Goal: Navigation & Orientation: Understand site structure

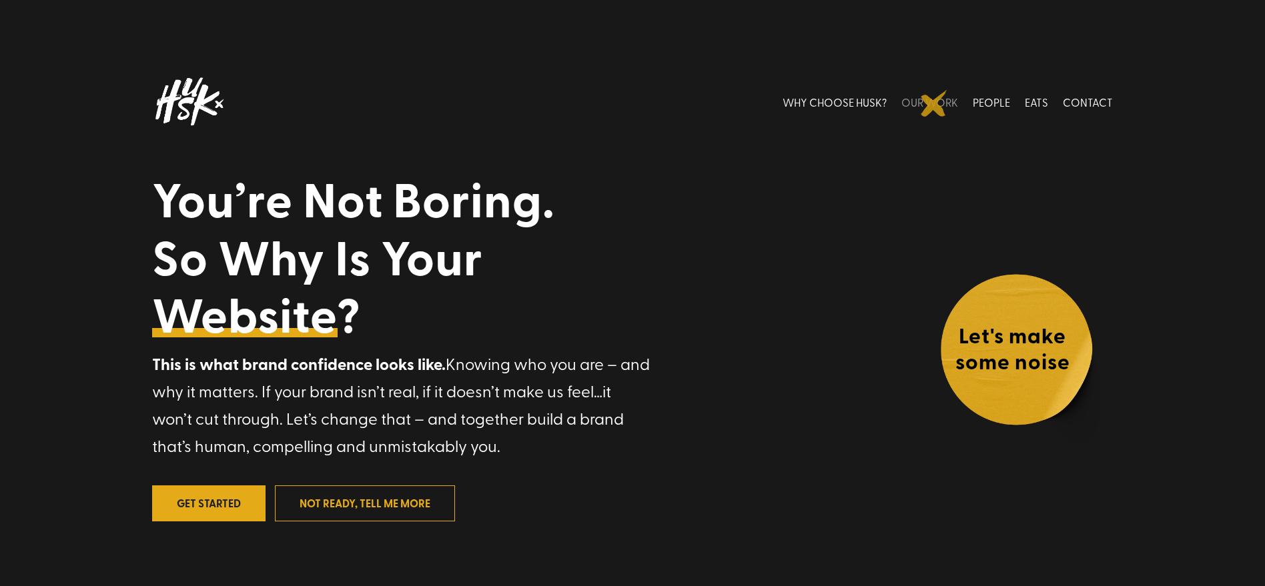
click at [934, 103] on link "OUR WORK" at bounding box center [929, 101] width 57 height 59
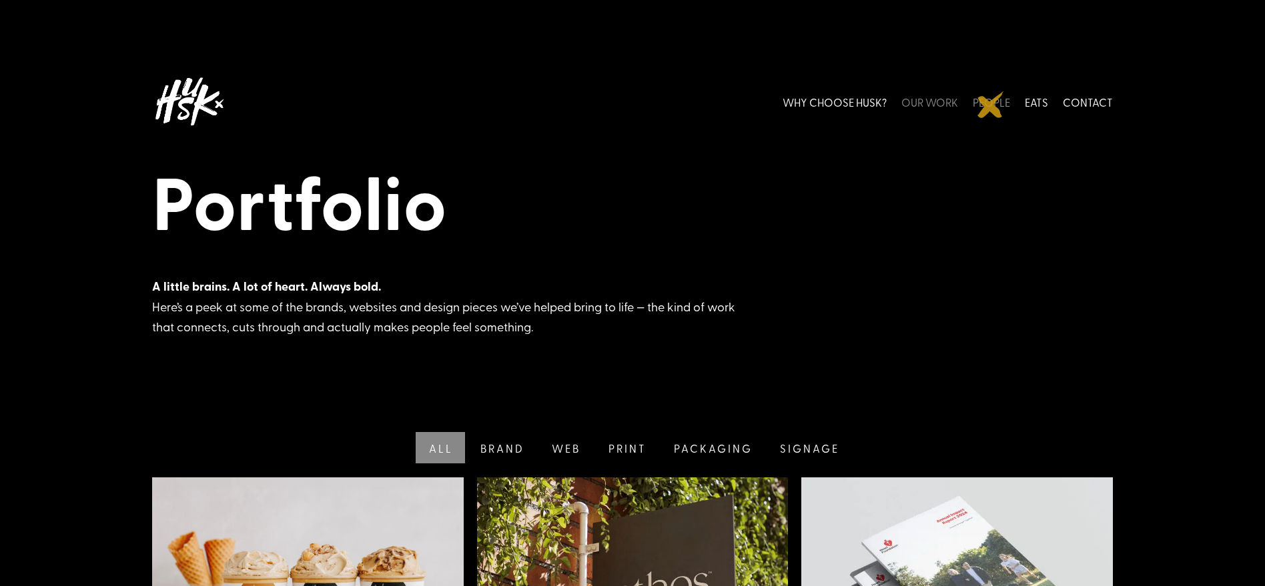
click at [991, 105] on link "PEOPLE" at bounding box center [991, 101] width 37 height 59
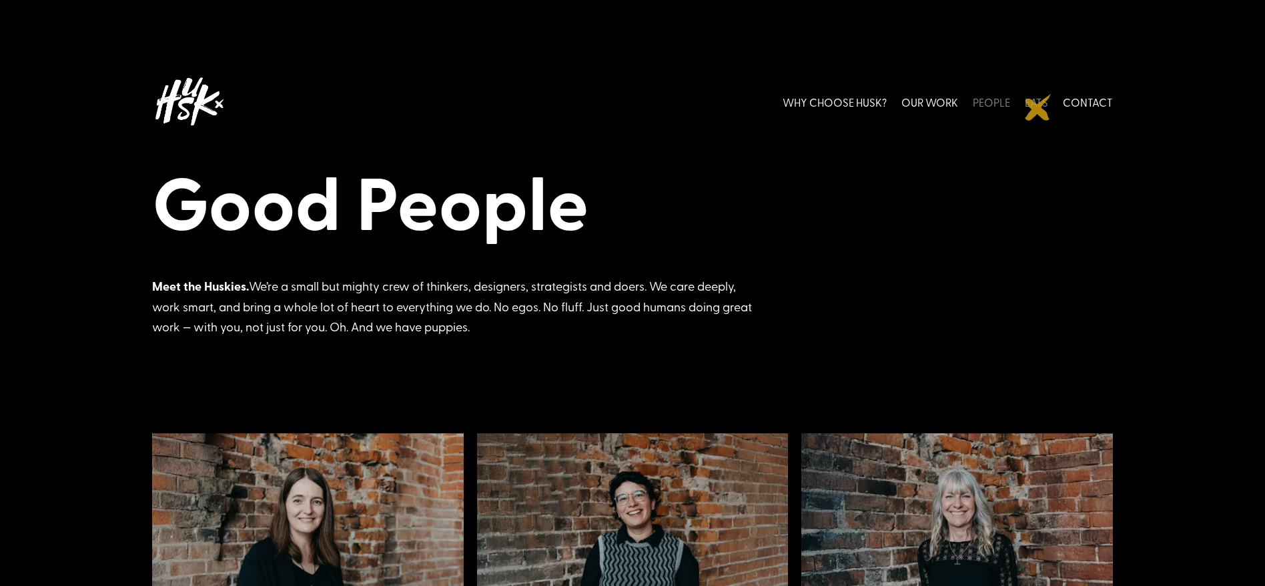
click at [1038, 107] on link "EATS" at bounding box center [1036, 101] width 23 height 59
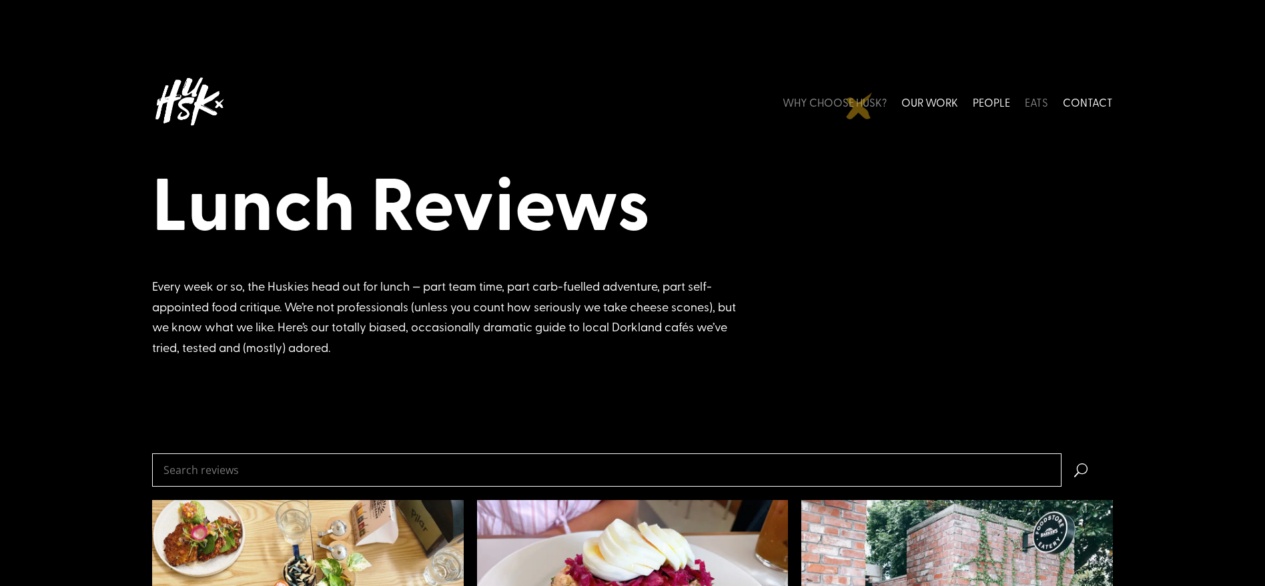
click at [859, 106] on link "WHY CHOOSE HUSK?" at bounding box center [835, 101] width 104 height 59
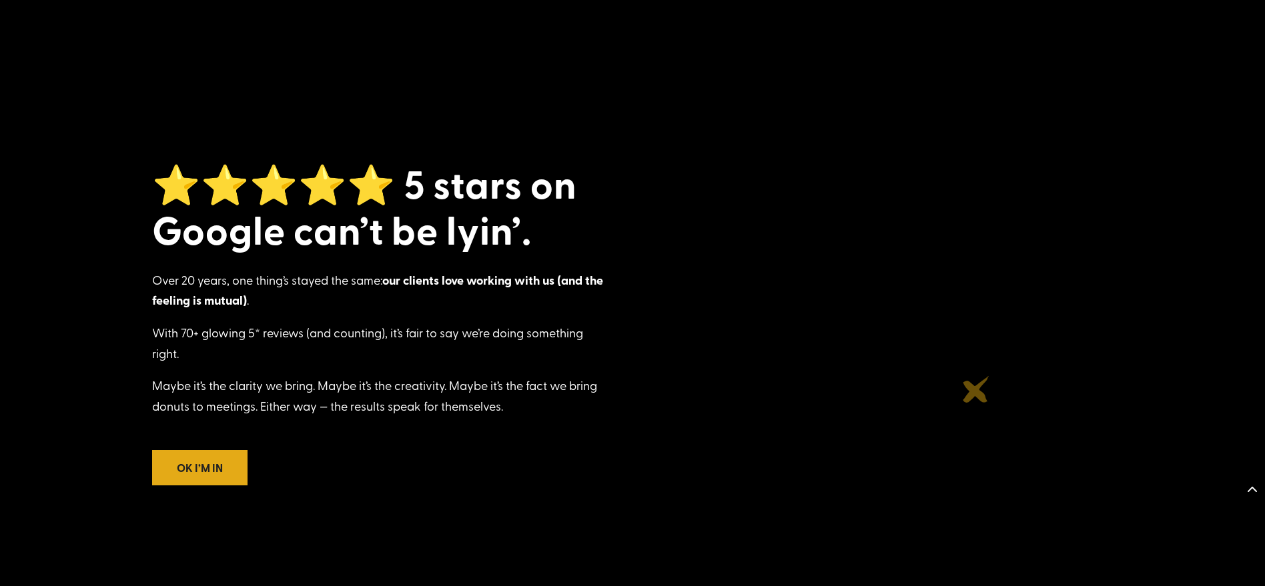
scroll to position [1409, 0]
